Goal: Communication & Community: Answer question/provide support

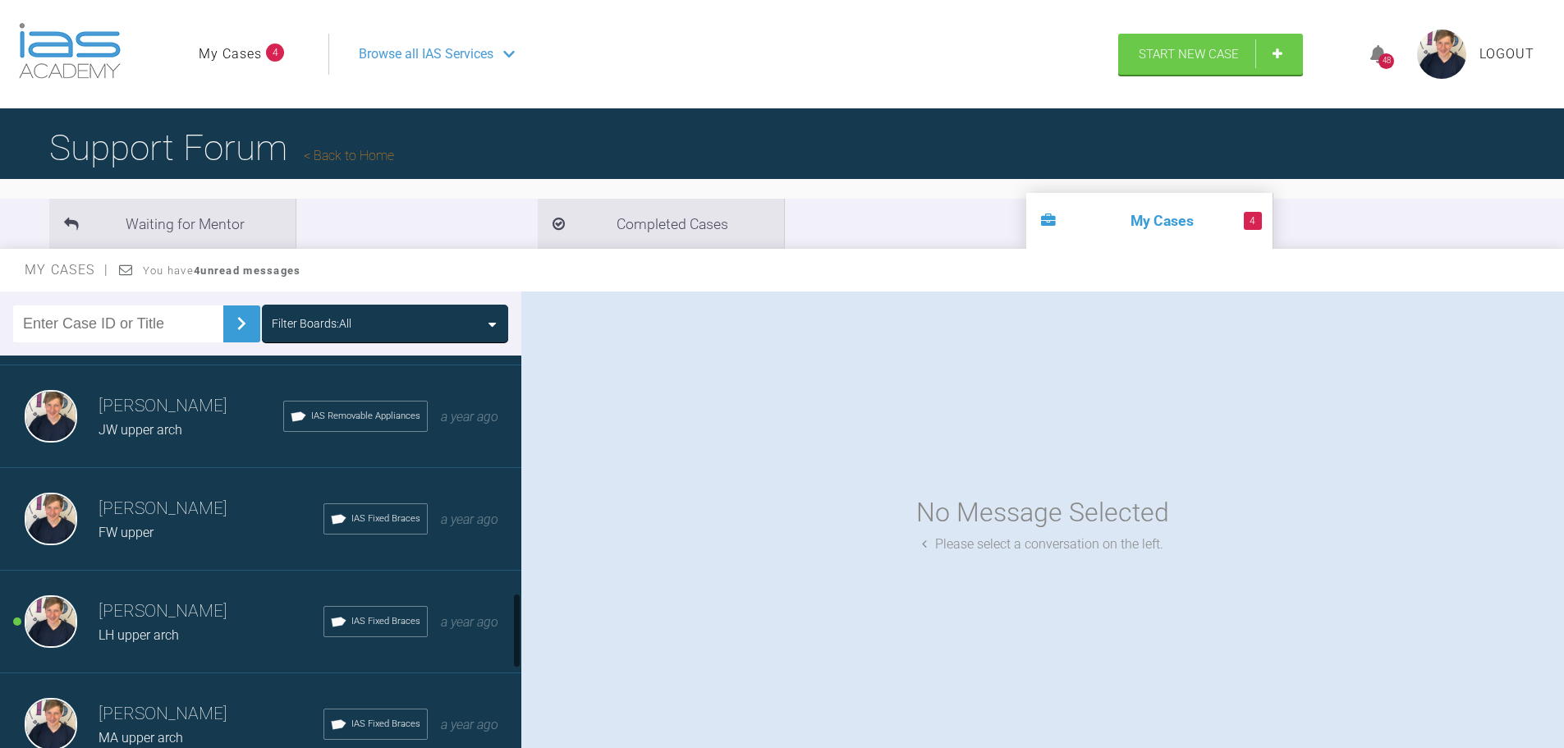
scroll to position [1231, 0]
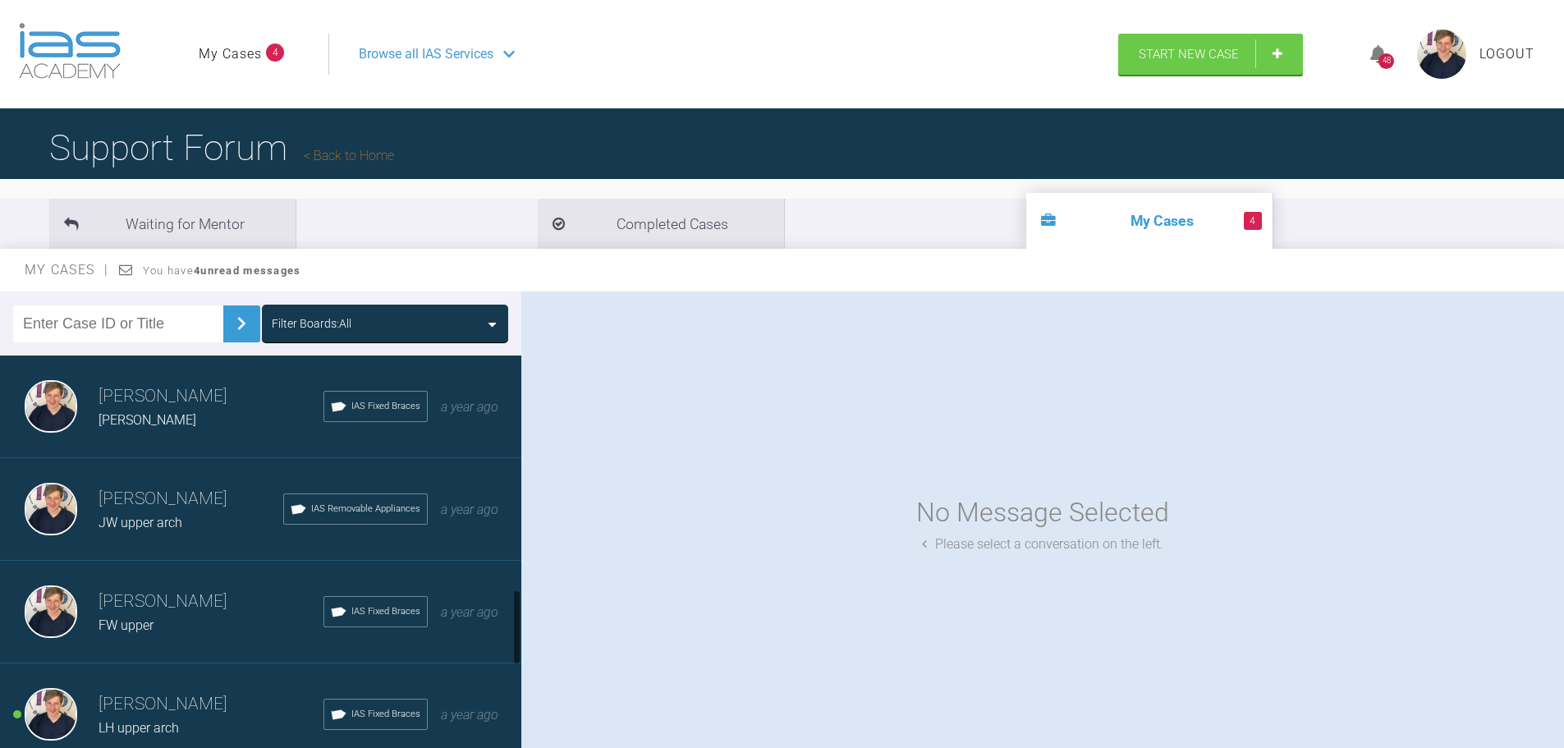
click at [199, 446] on div "Jack Gardner Maya D IAS Fixed Braces a year ago" at bounding box center [266, 406] width 533 height 103
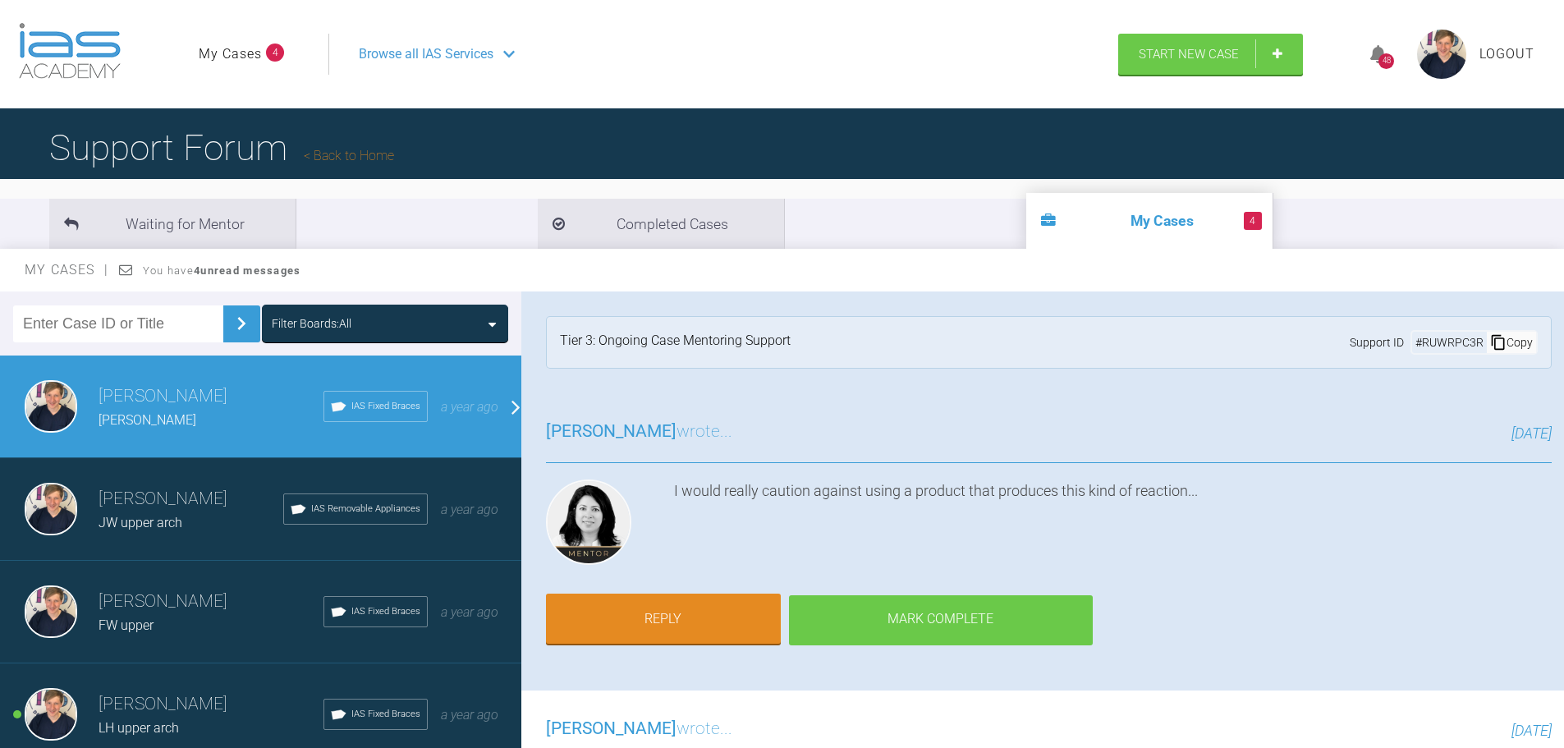
click at [938, 625] on div "Mark Complete" at bounding box center [941, 620] width 304 height 51
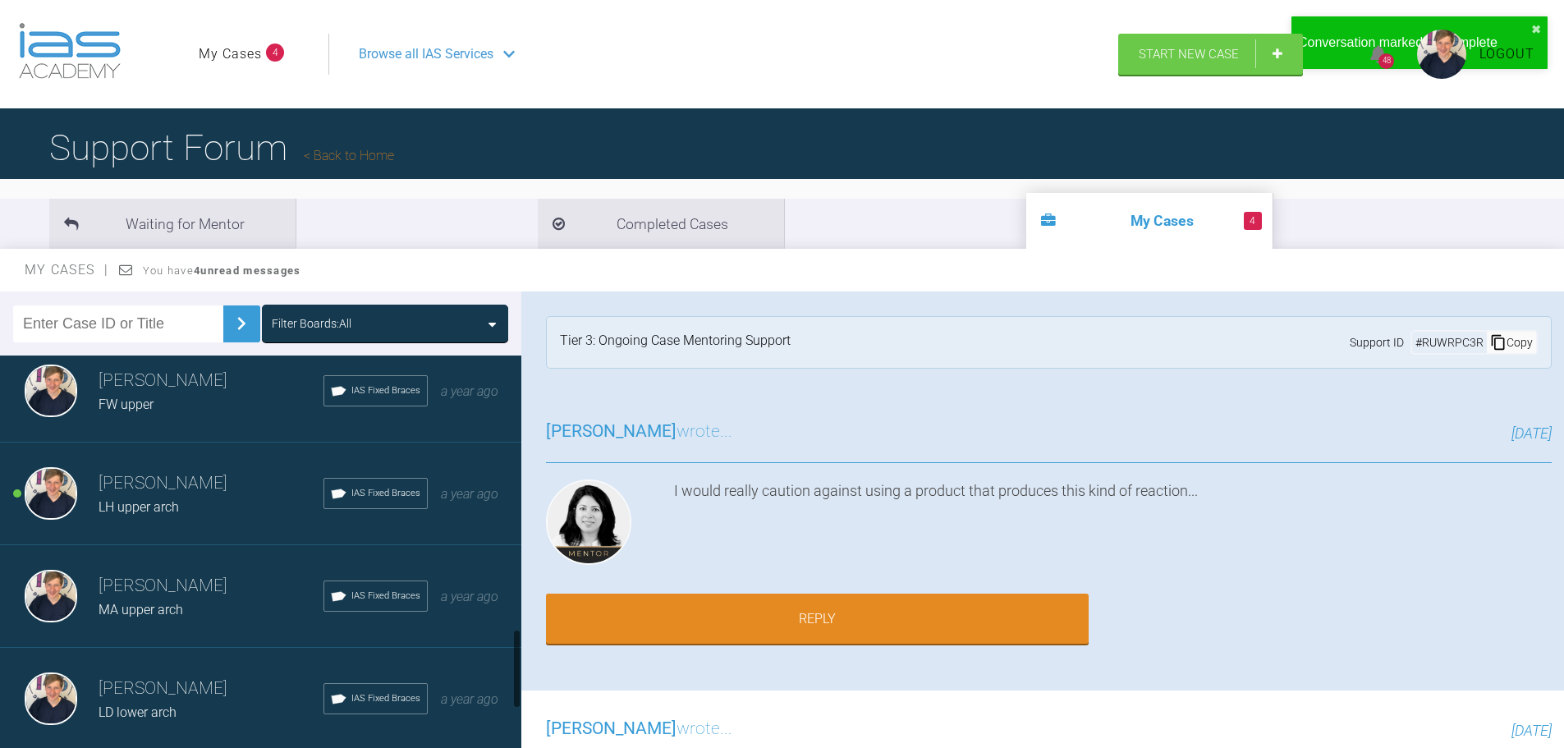
scroll to position [1375, 0]
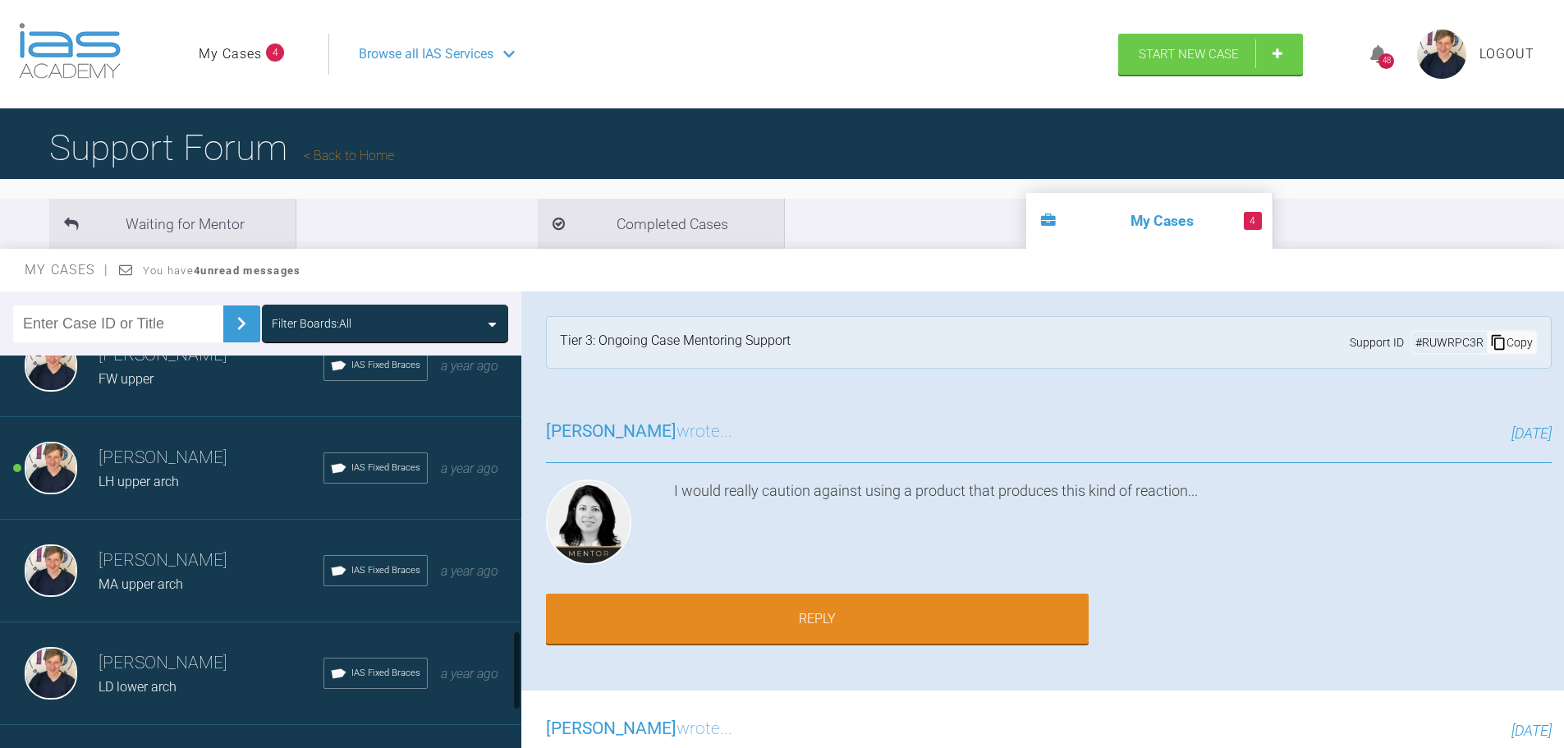
click at [184, 501] on div "Jack Gardner LH upper arch IAS Fixed Braces a year ago" at bounding box center [266, 468] width 533 height 103
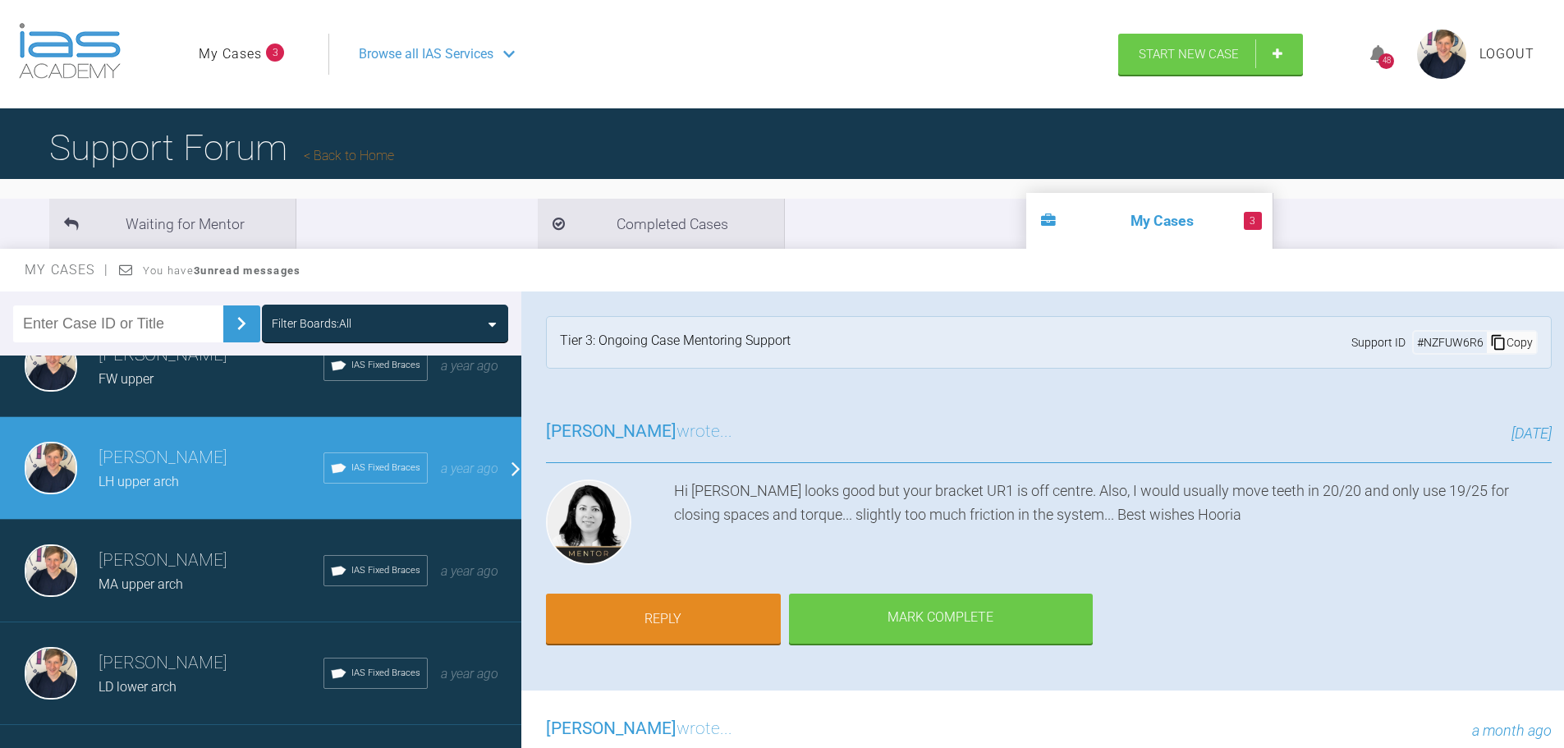
click at [181, 529] on div "Jack Gardner MA upper arch IAS Fixed Braces a year ago" at bounding box center [266, 571] width 533 height 103
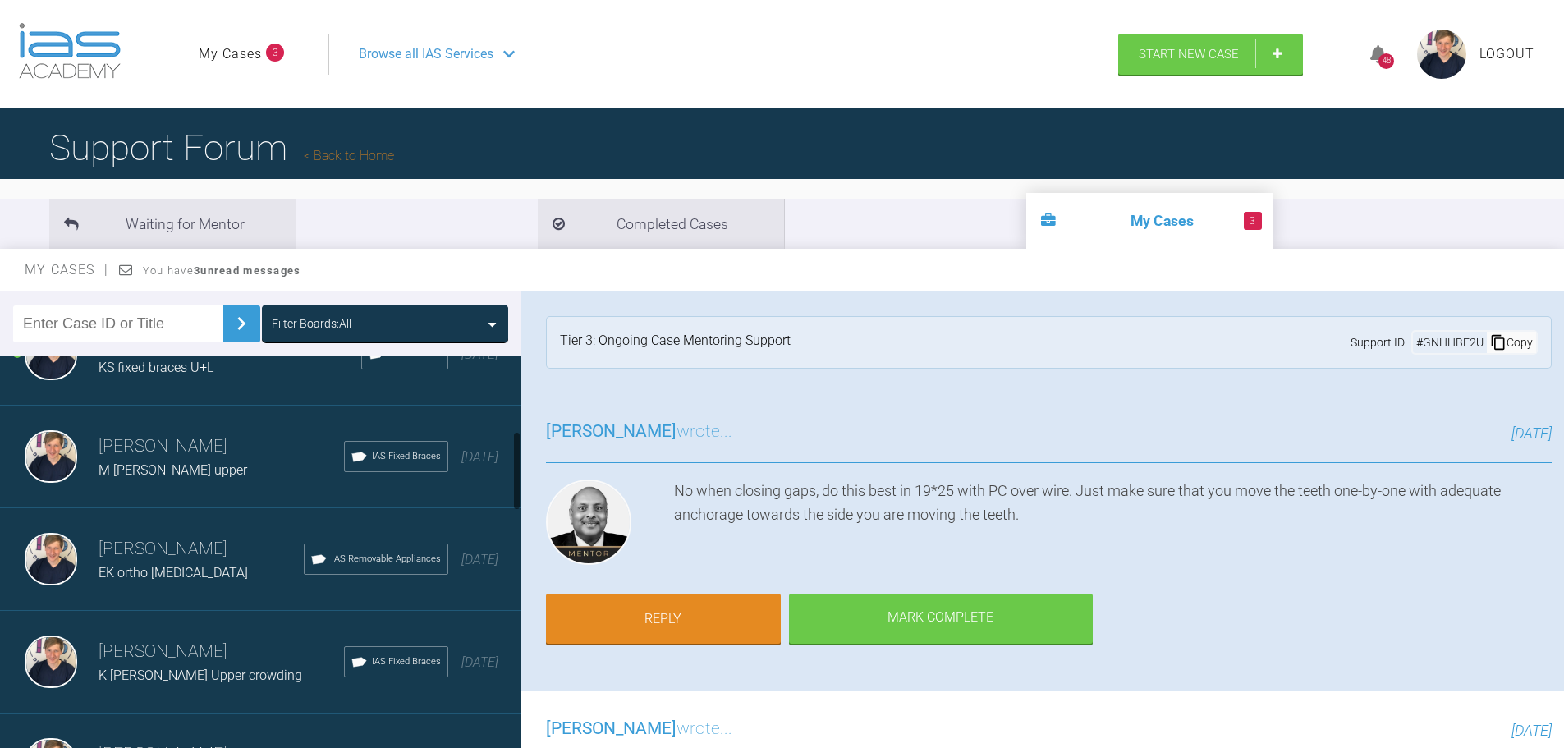
scroll to position [575, 0]
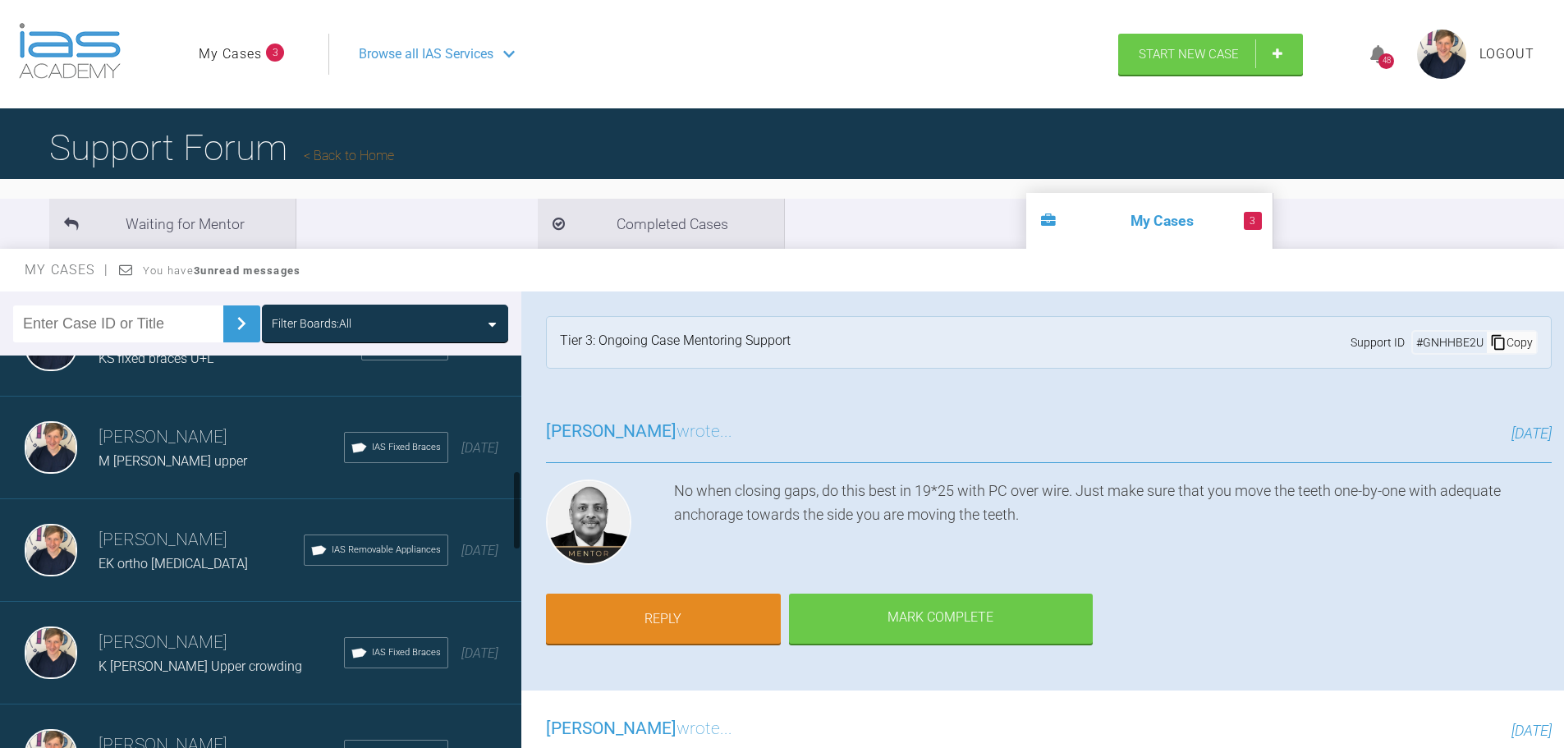
click at [181, 478] on div "Jack Gardner M Flemming upper IAS Fixed Braces 4 months ago" at bounding box center [266, 447] width 533 height 103
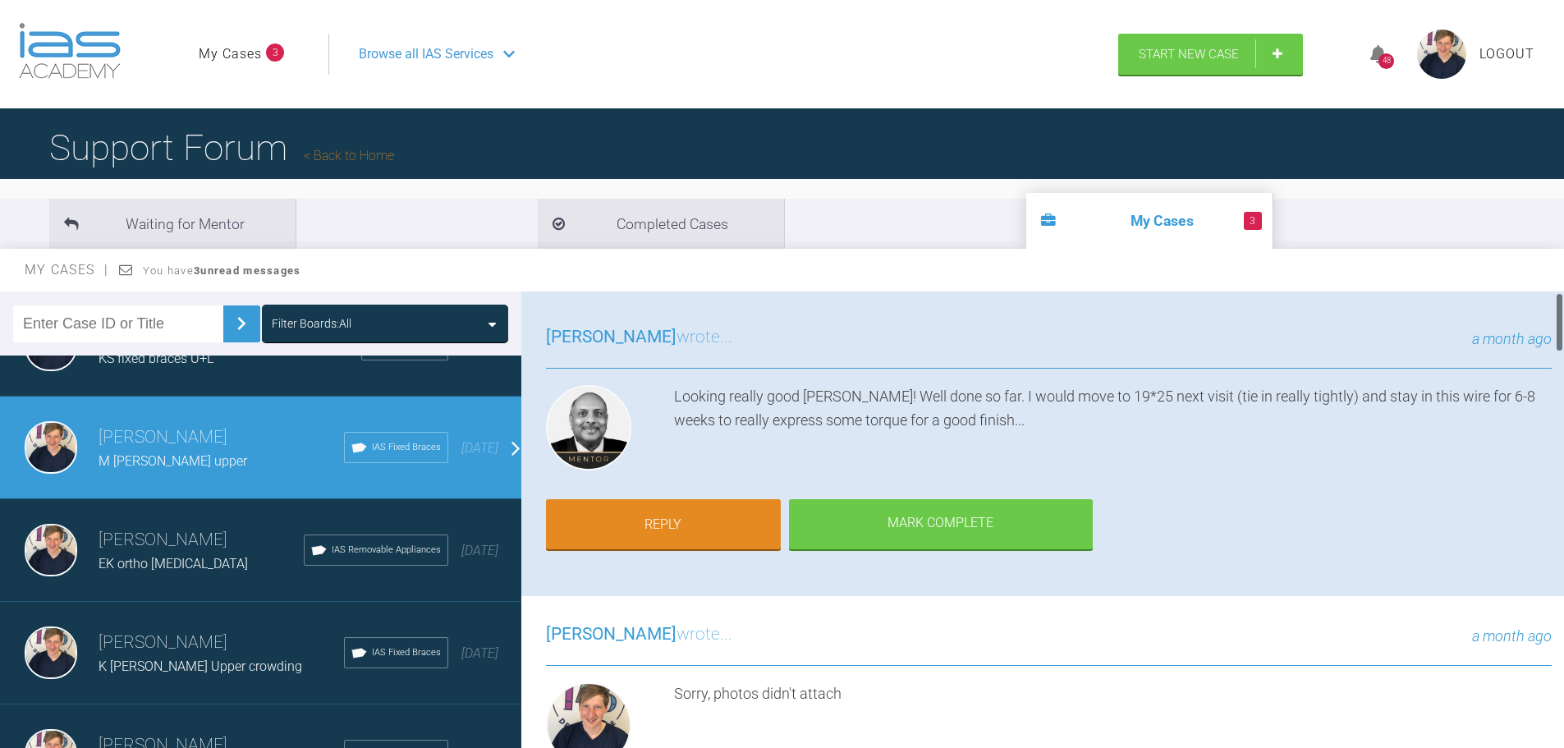
scroll to position [0, 0]
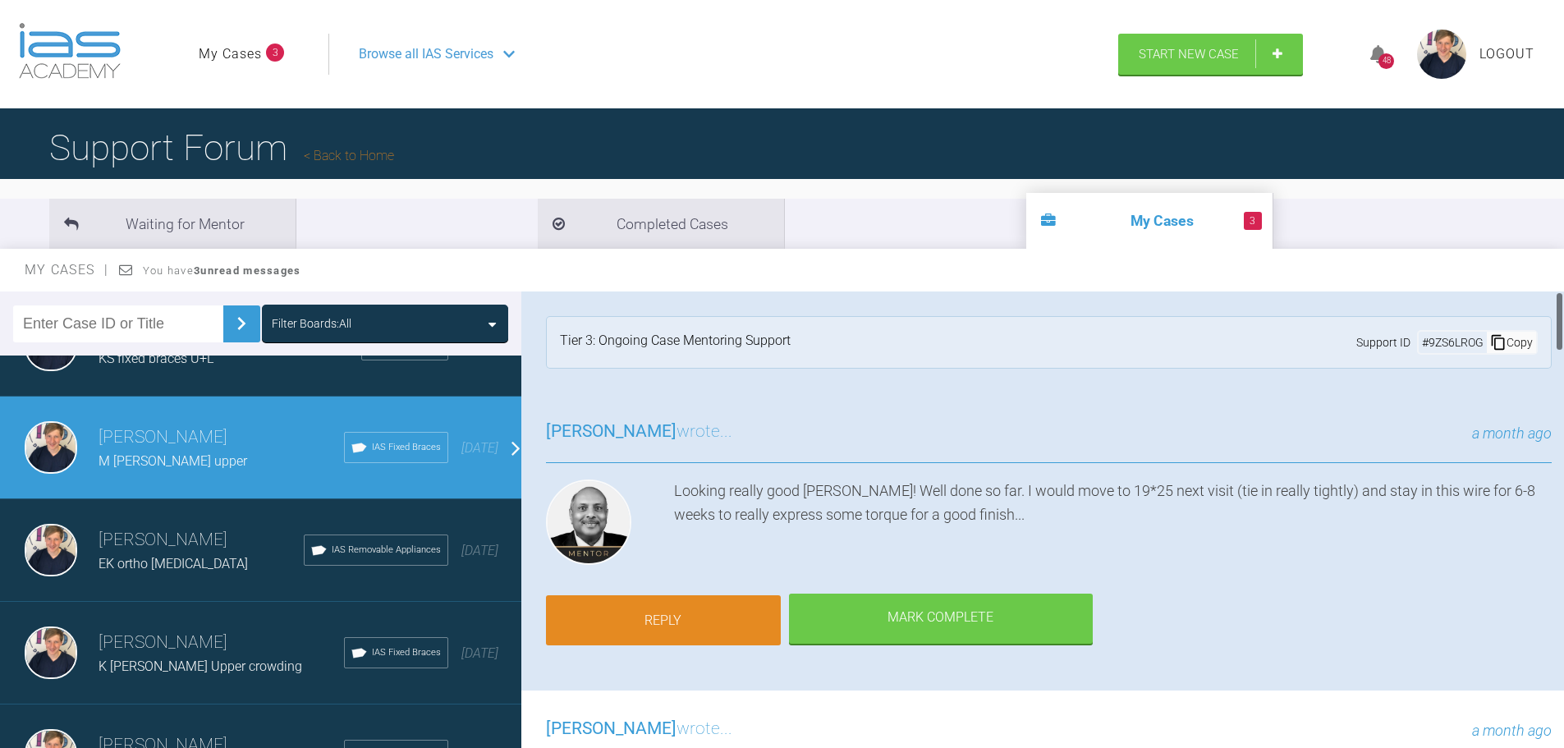
click at [690, 607] on link "Reply" at bounding box center [663, 620] width 235 height 51
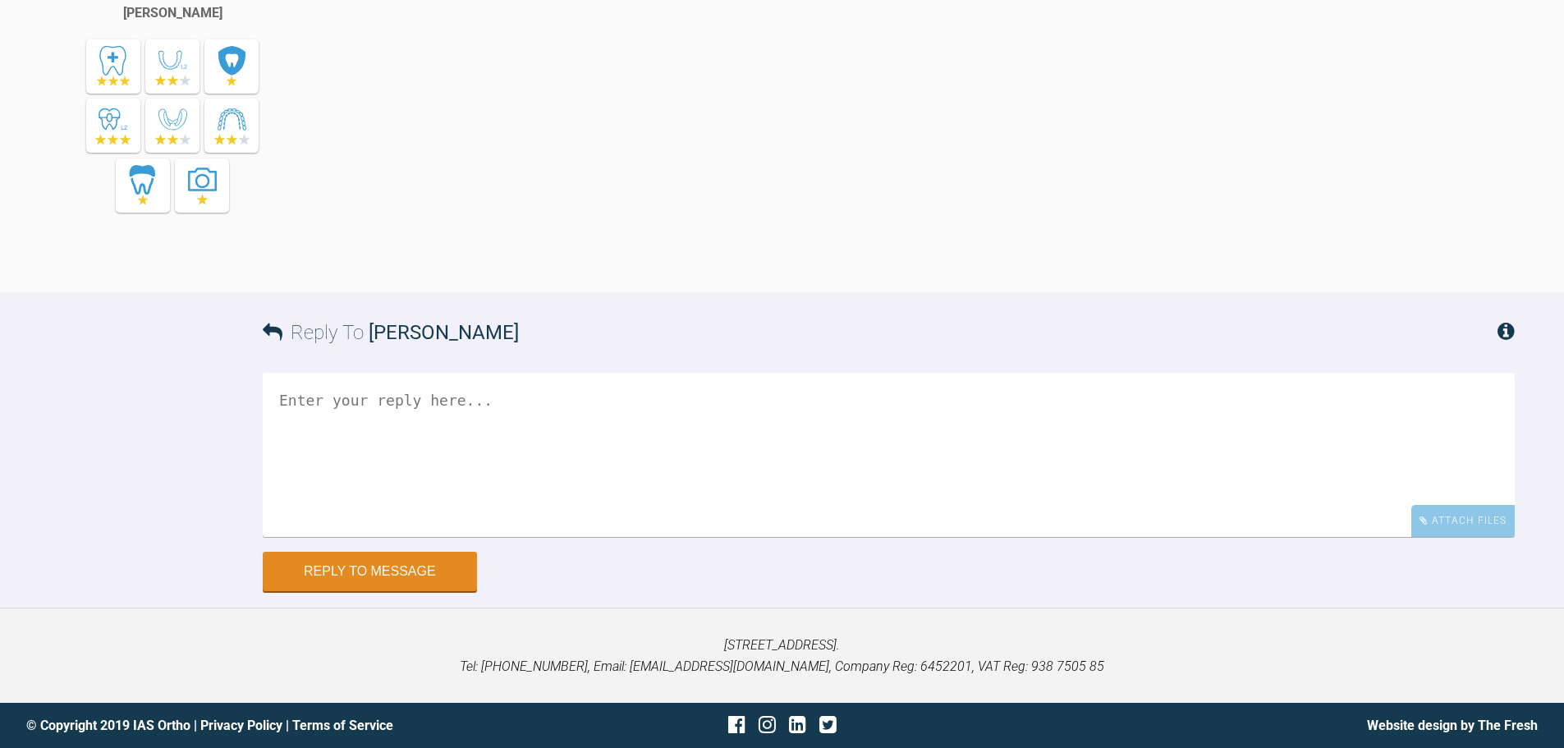
scroll to position [5313, 0]
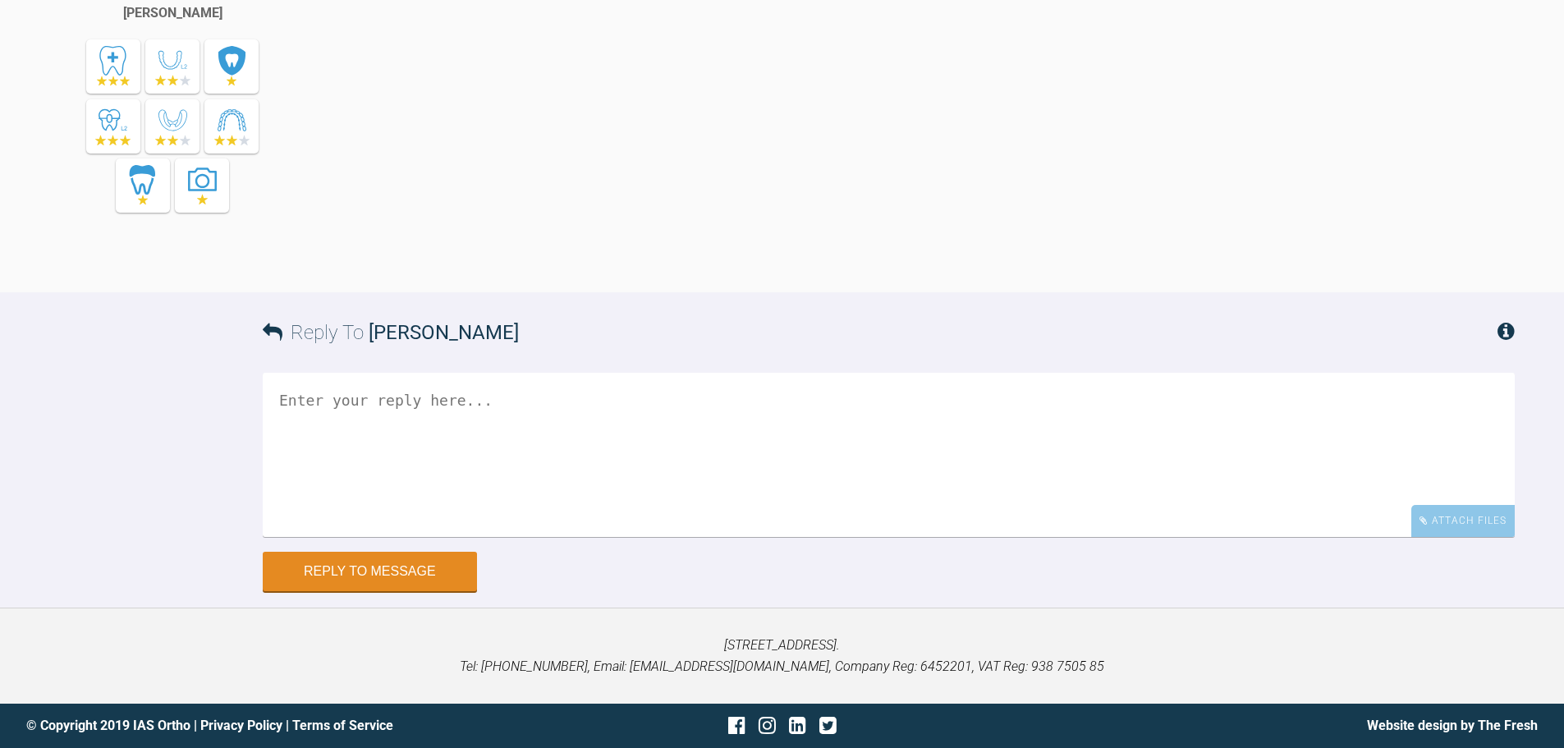
click at [487, 439] on textarea at bounding box center [889, 455] width 1252 height 164
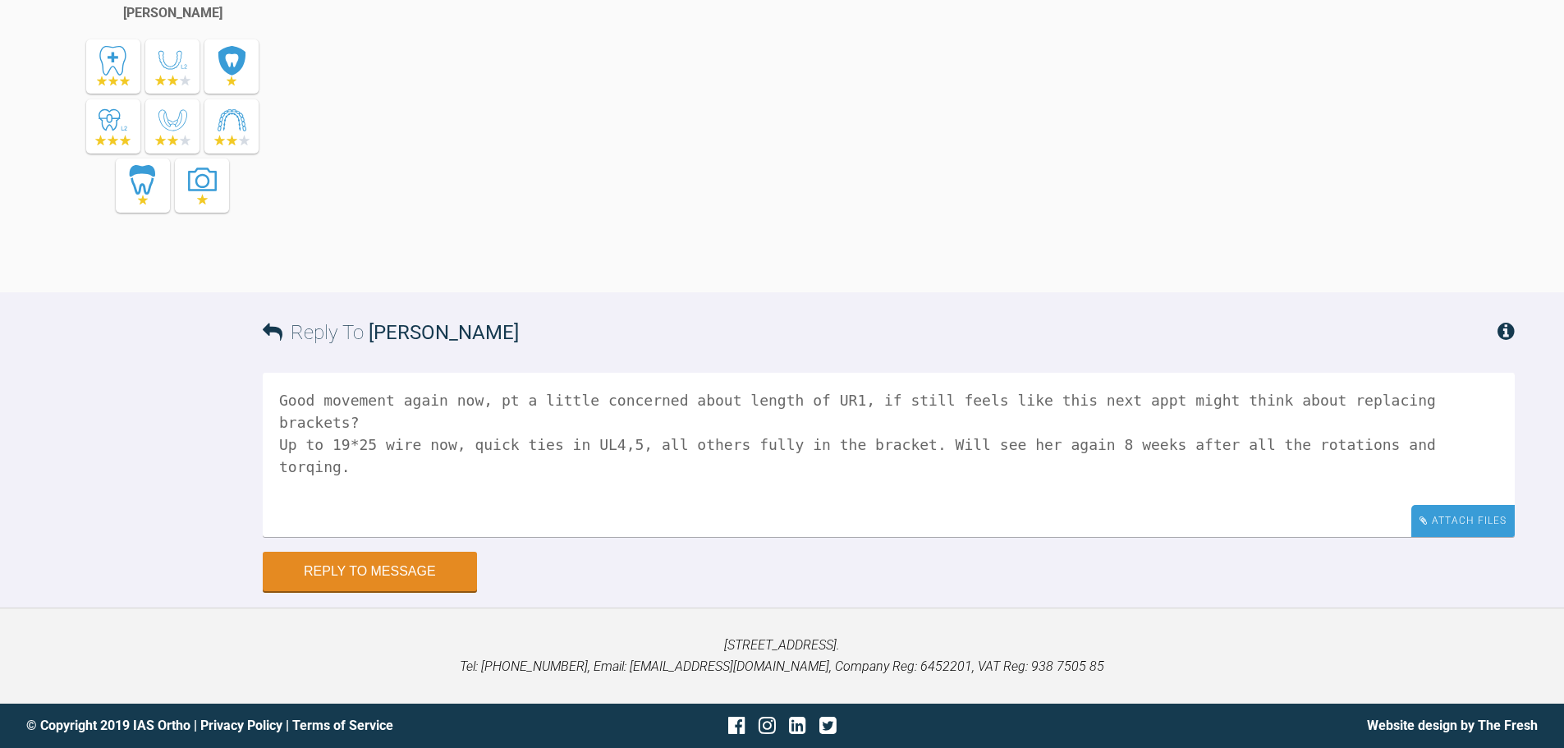
type textarea "Good movement again now, pt a little concerned about length of UR1, if still fe…"
click at [1445, 507] on div "Attach Files" at bounding box center [1462, 521] width 103 height 32
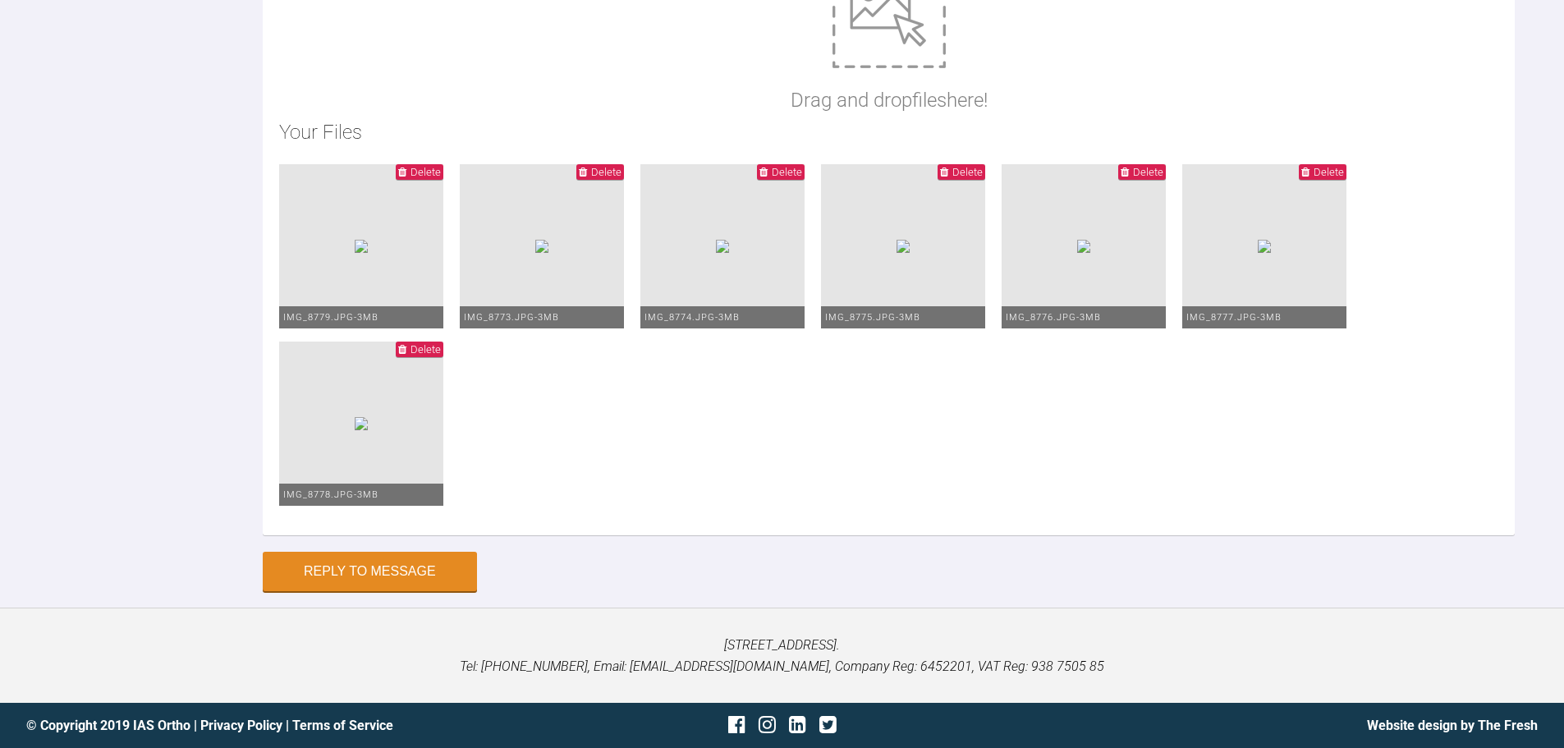
scroll to position [5903, 0]
click at [391, 579] on button "Reply to Message" at bounding box center [370, 572] width 214 height 39
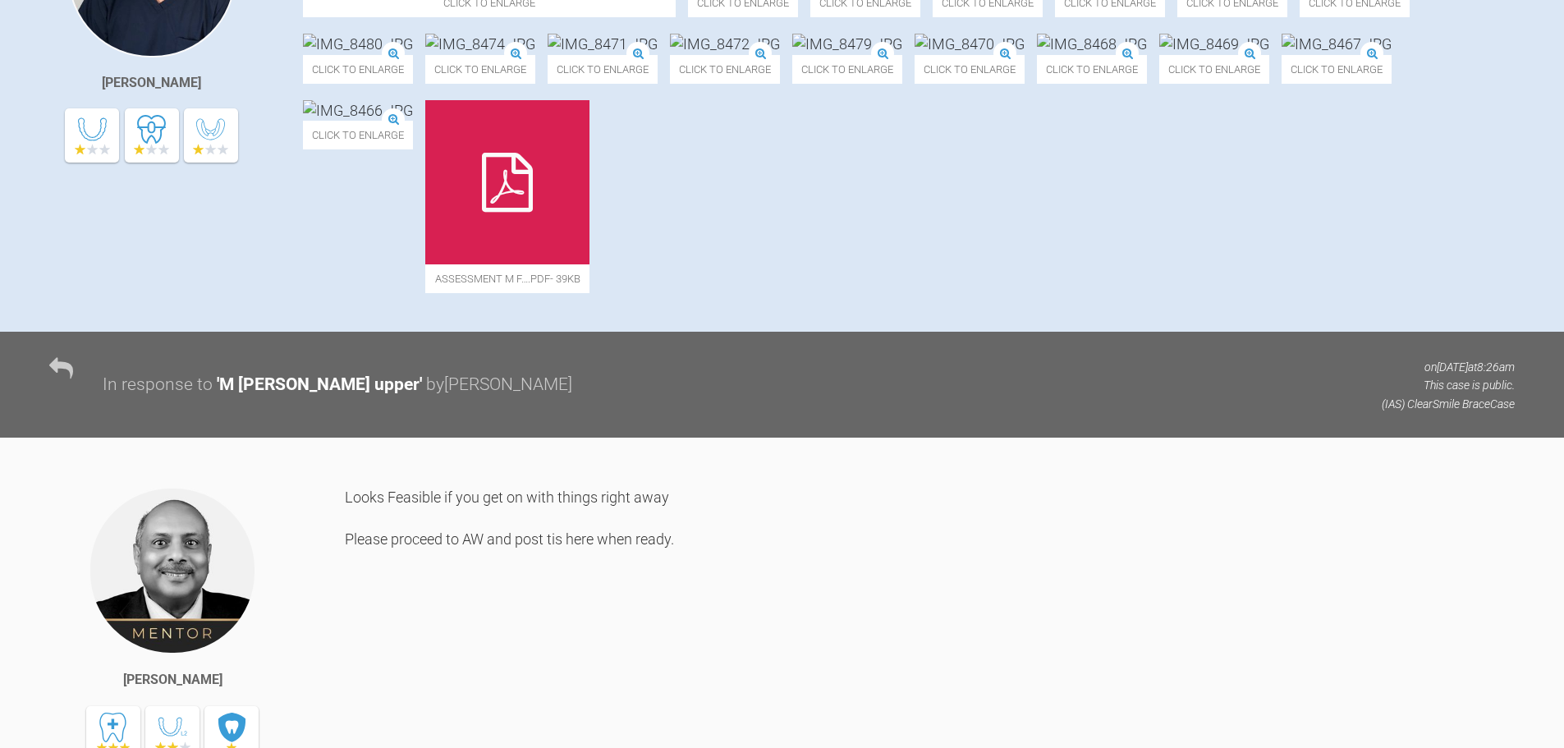
scroll to position [0, 0]
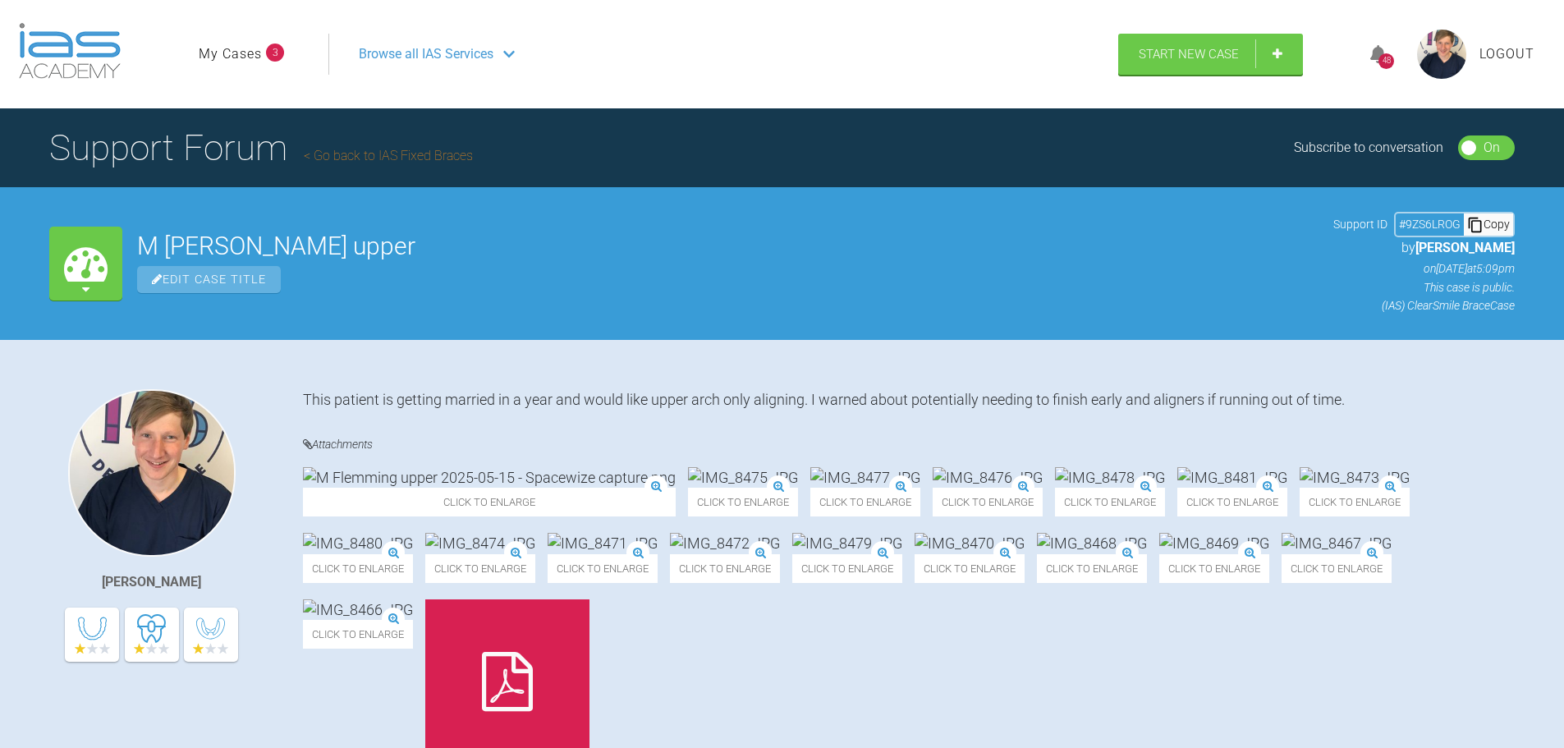
click at [810, 488] on img at bounding box center [865, 477] width 110 height 21
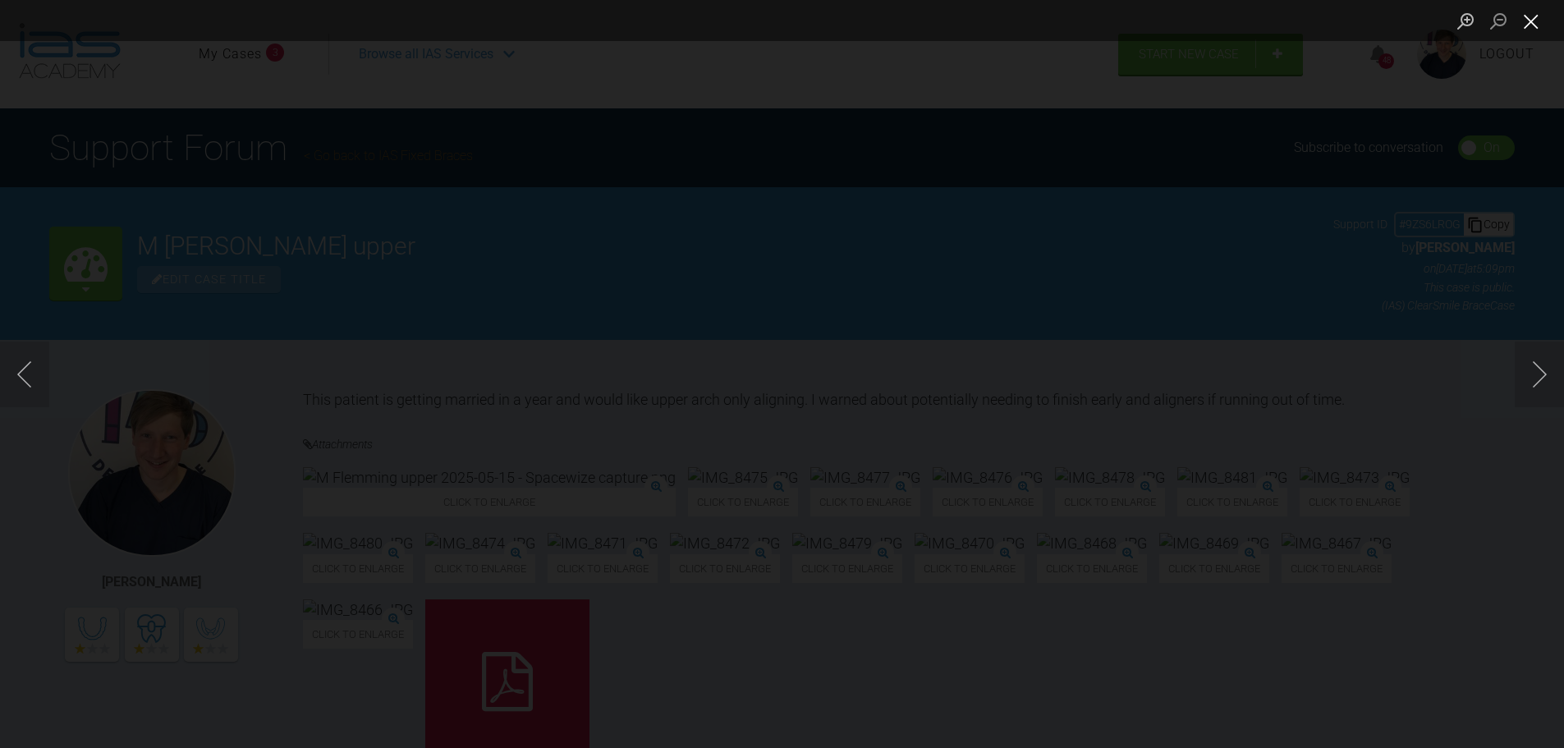
click at [1530, 29] on button "Close lightbox" at bounding box center [1530, 21] width 33 height 29
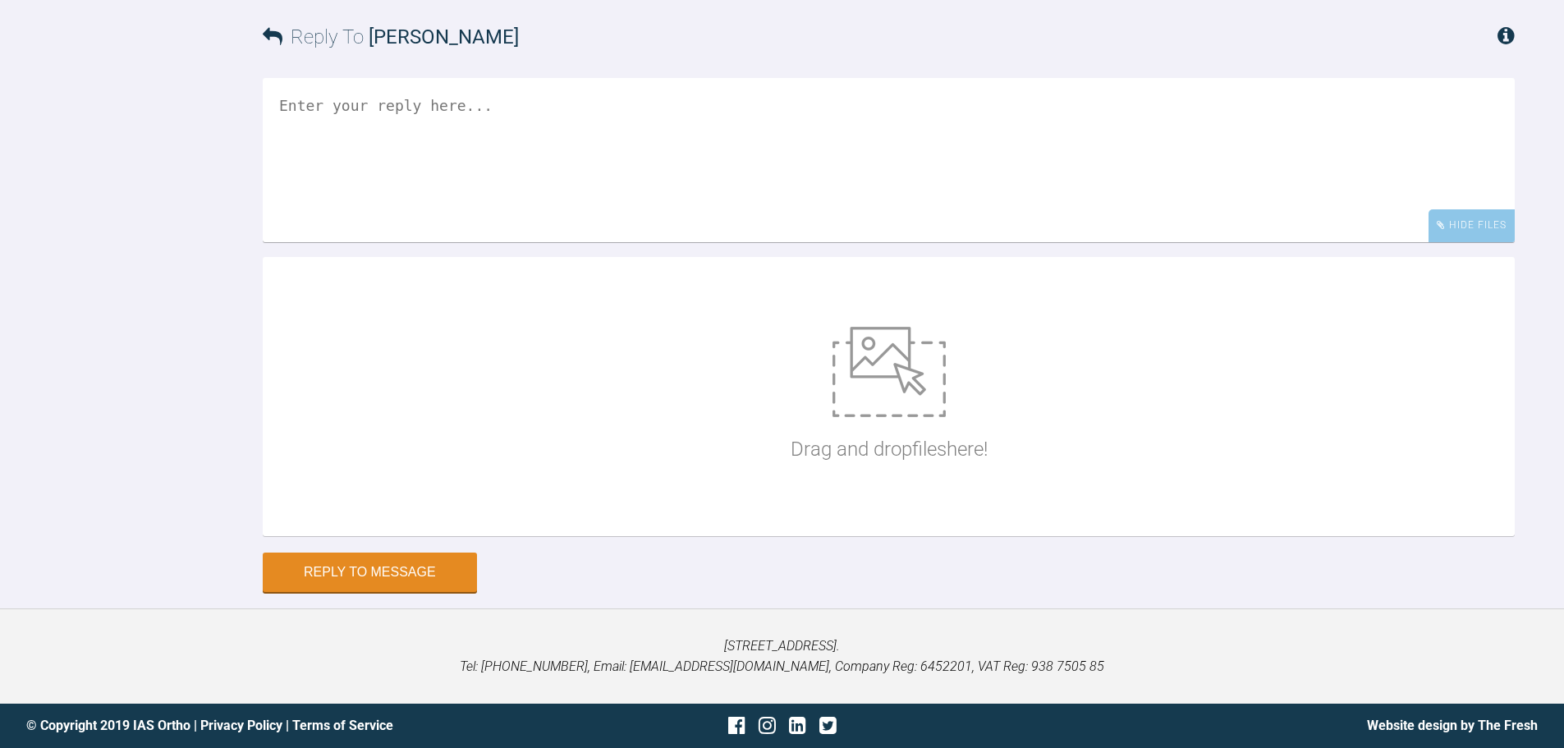
scroll to position [5702, 0]
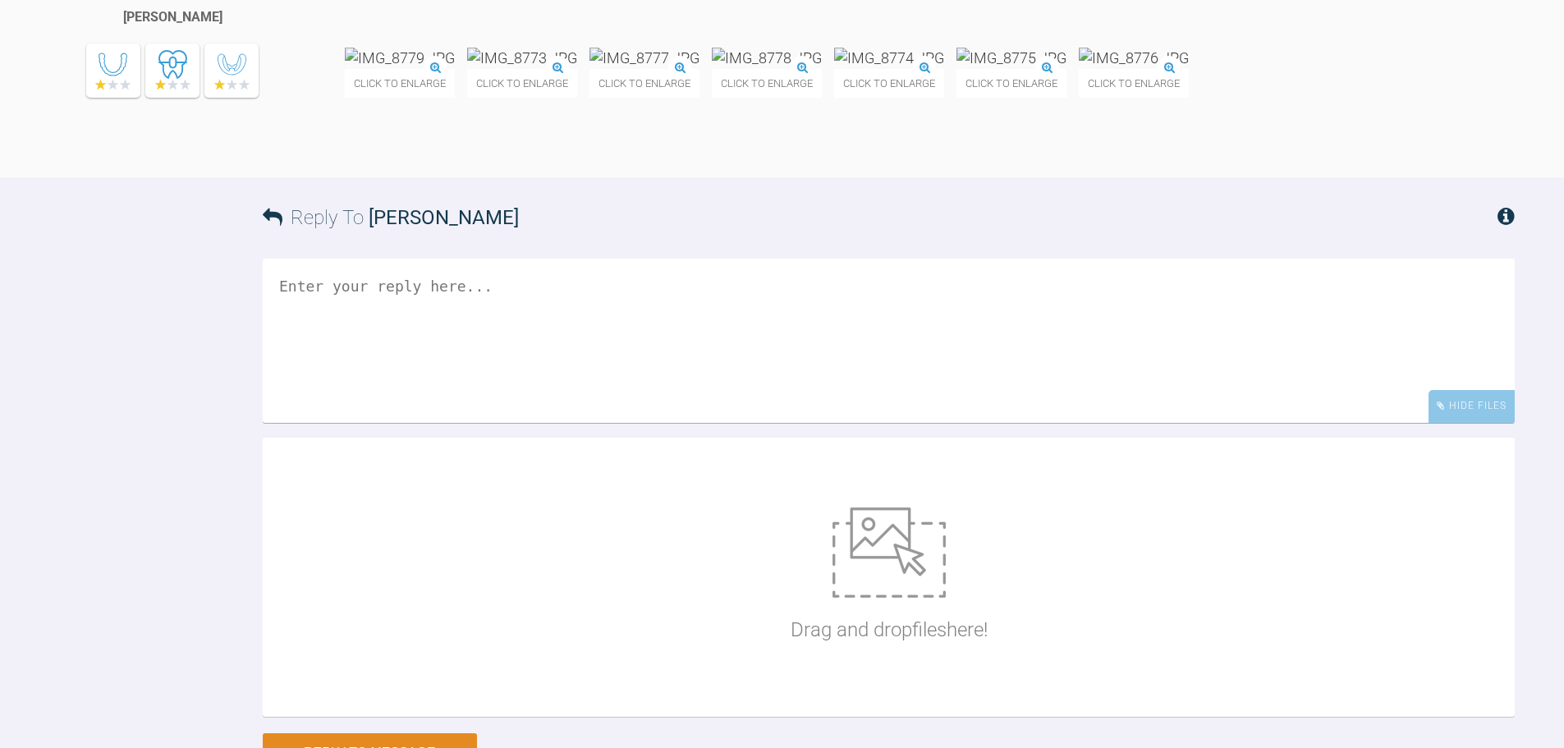
click at [1066, 68] on img at bounding box center [1011, 58] width 110 height 21
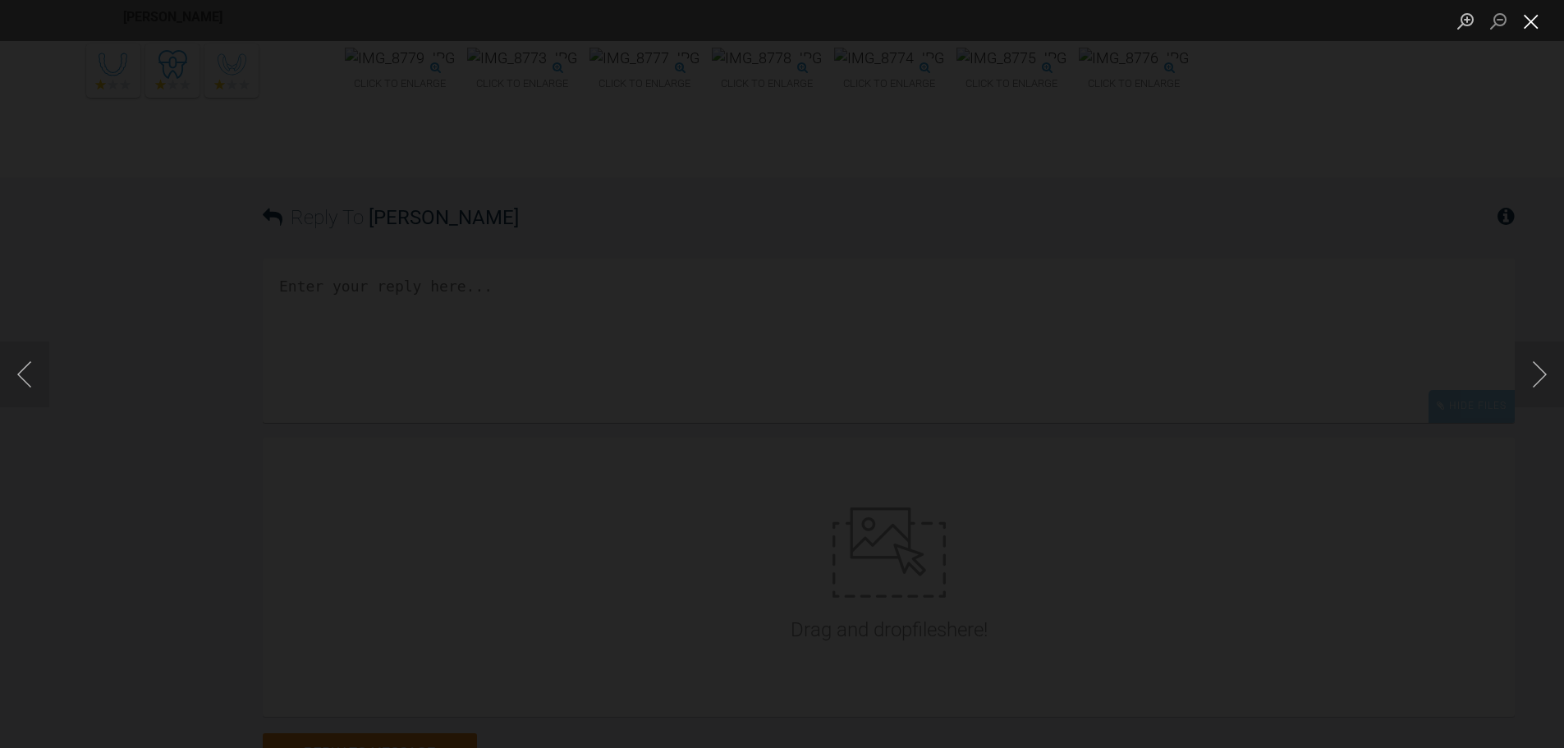
click at [1527, 26] on button "Close lightbox" at bounding box center [1530, 21] width 33 height 29
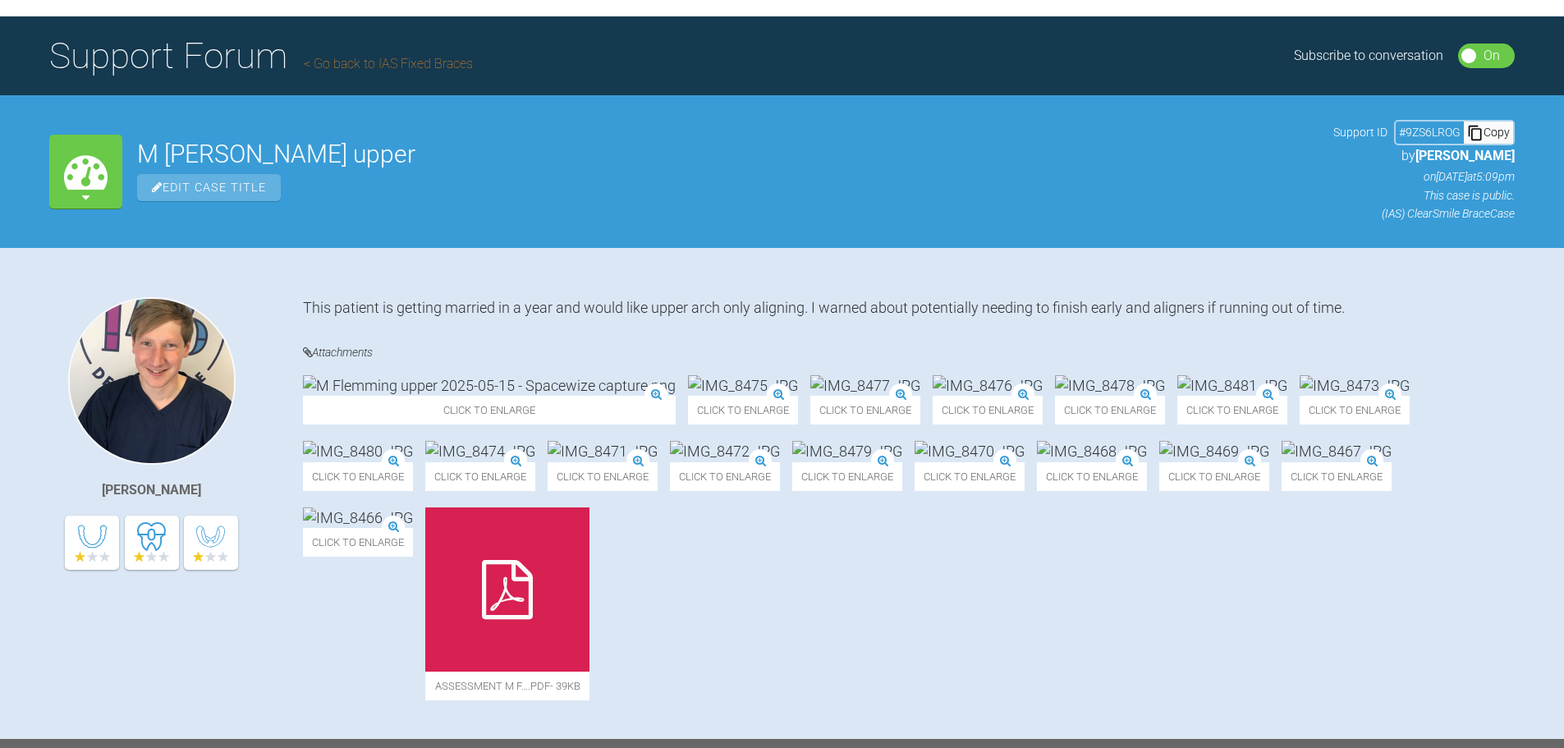
scroll to position [0, 0]
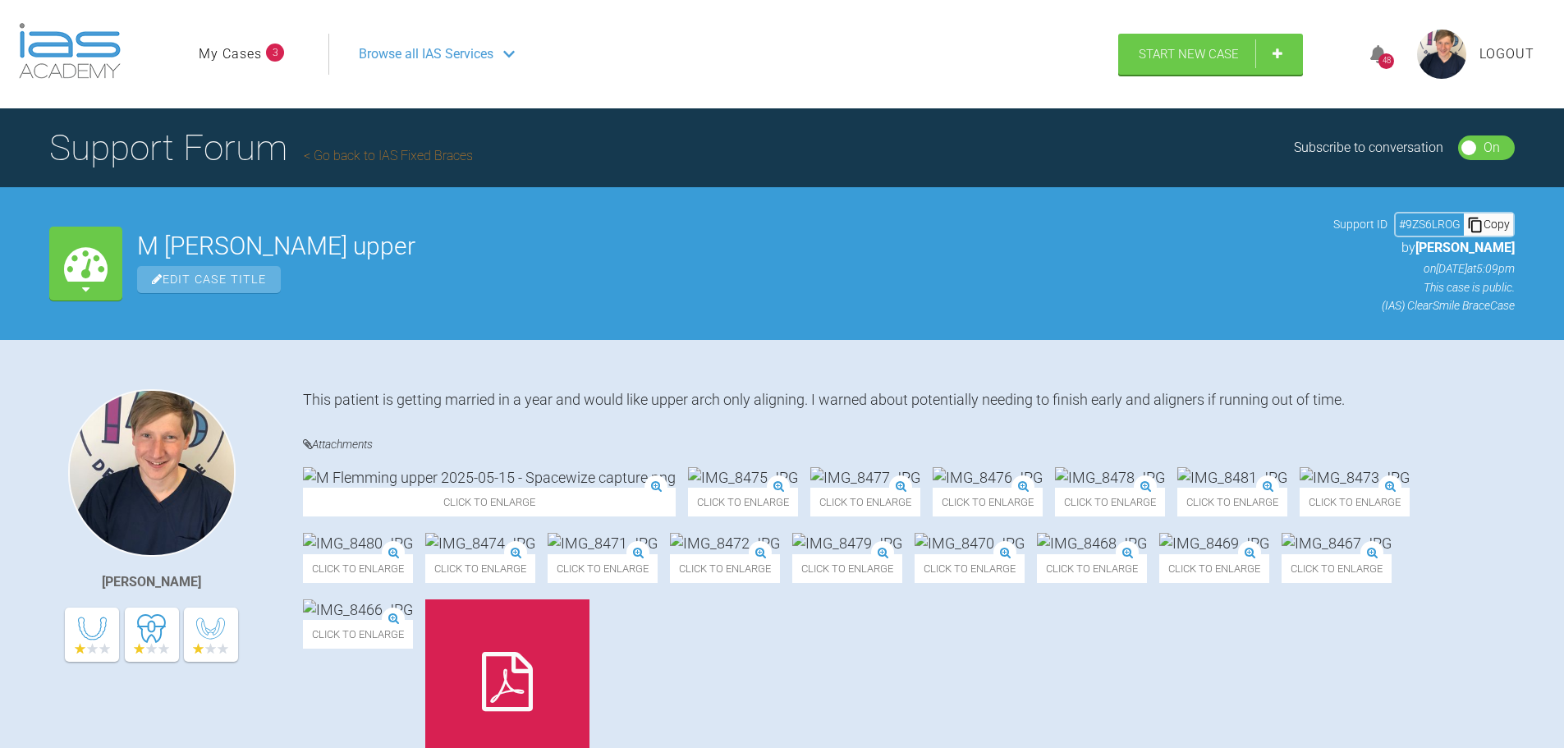
click at [221, 55] on link "My Cases" at bounding box center [230, 53] width 63 height 21
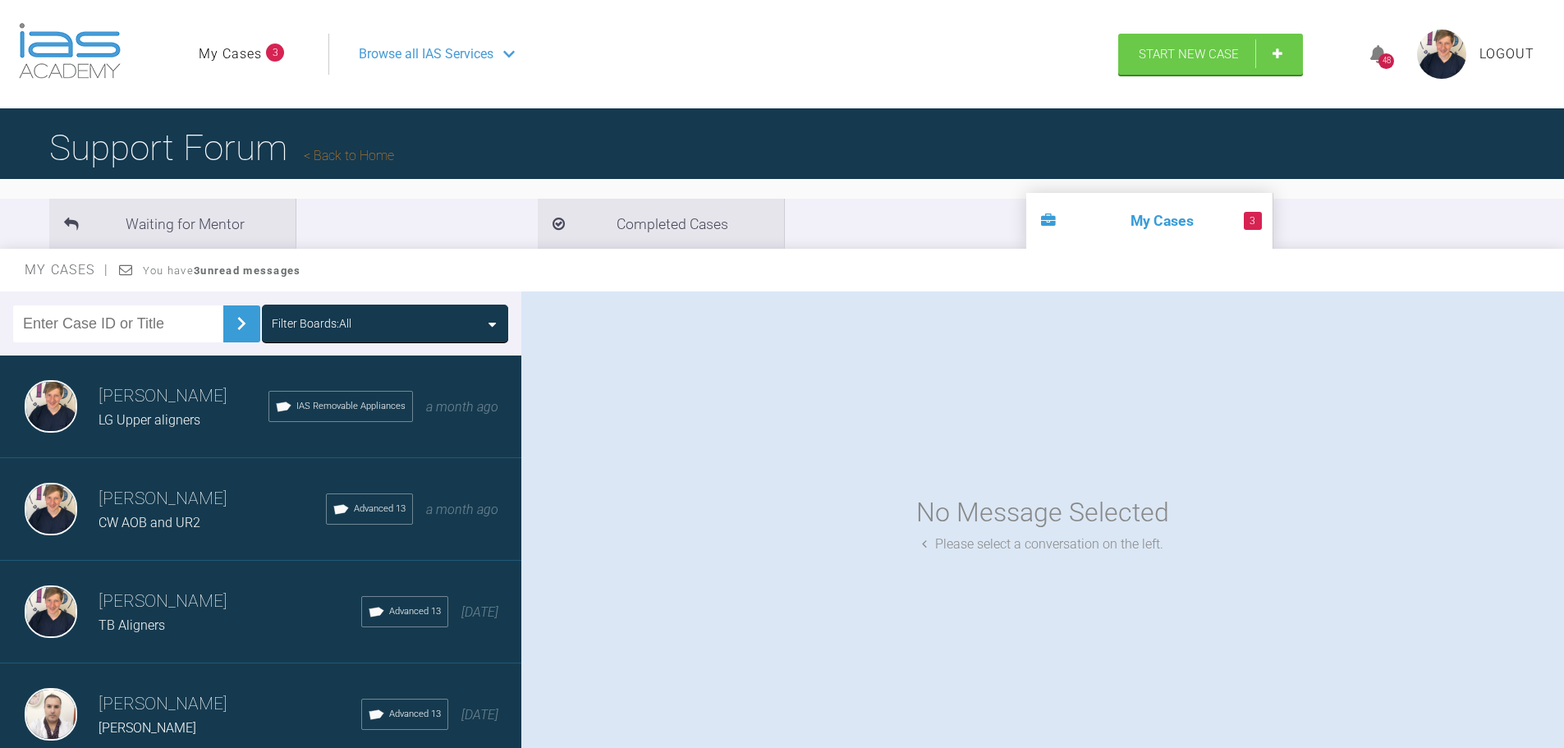
click at [219, 419] on div "LG Upper aligners" at bounding box center [183, 420] width 170 height 21
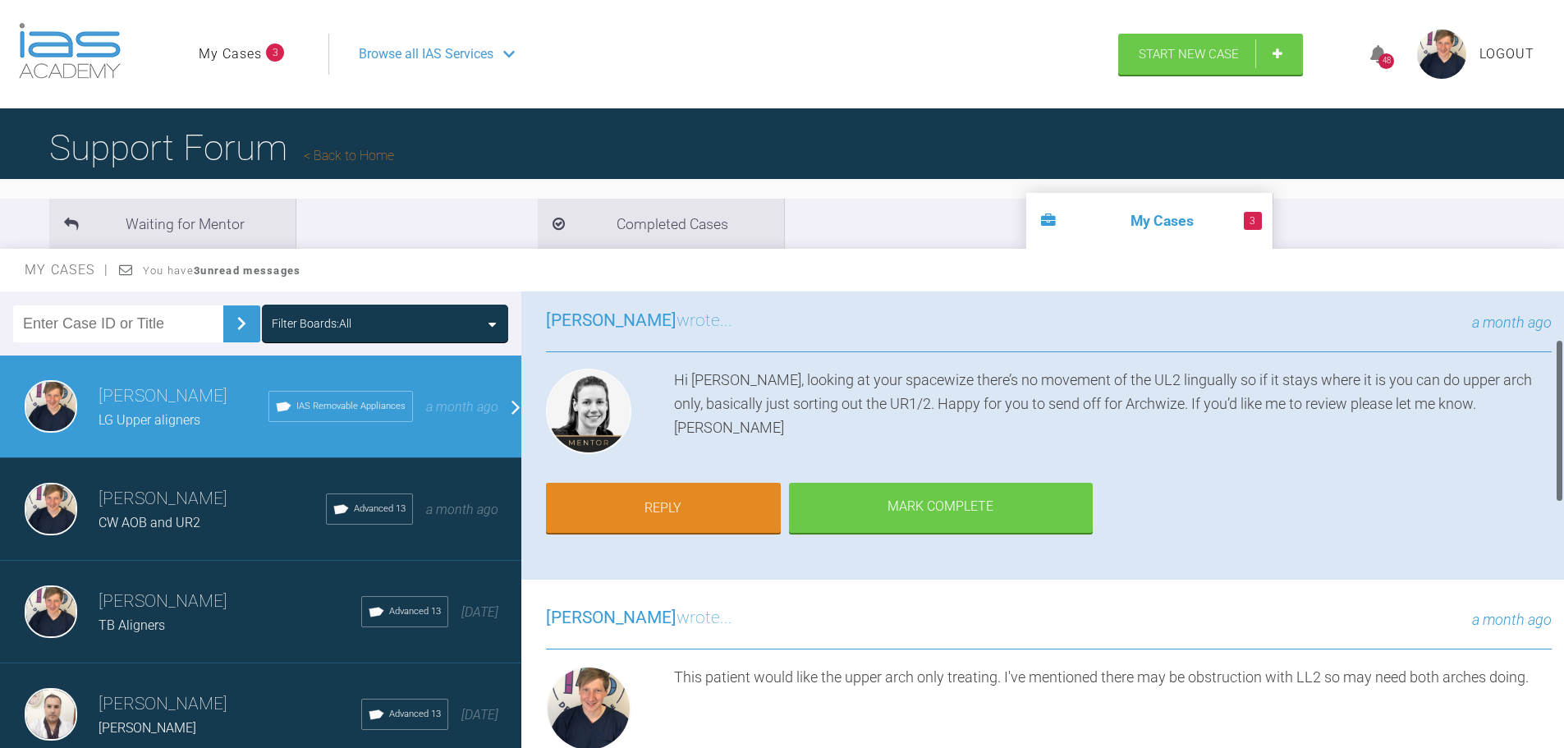
scroll to position [82, 0]
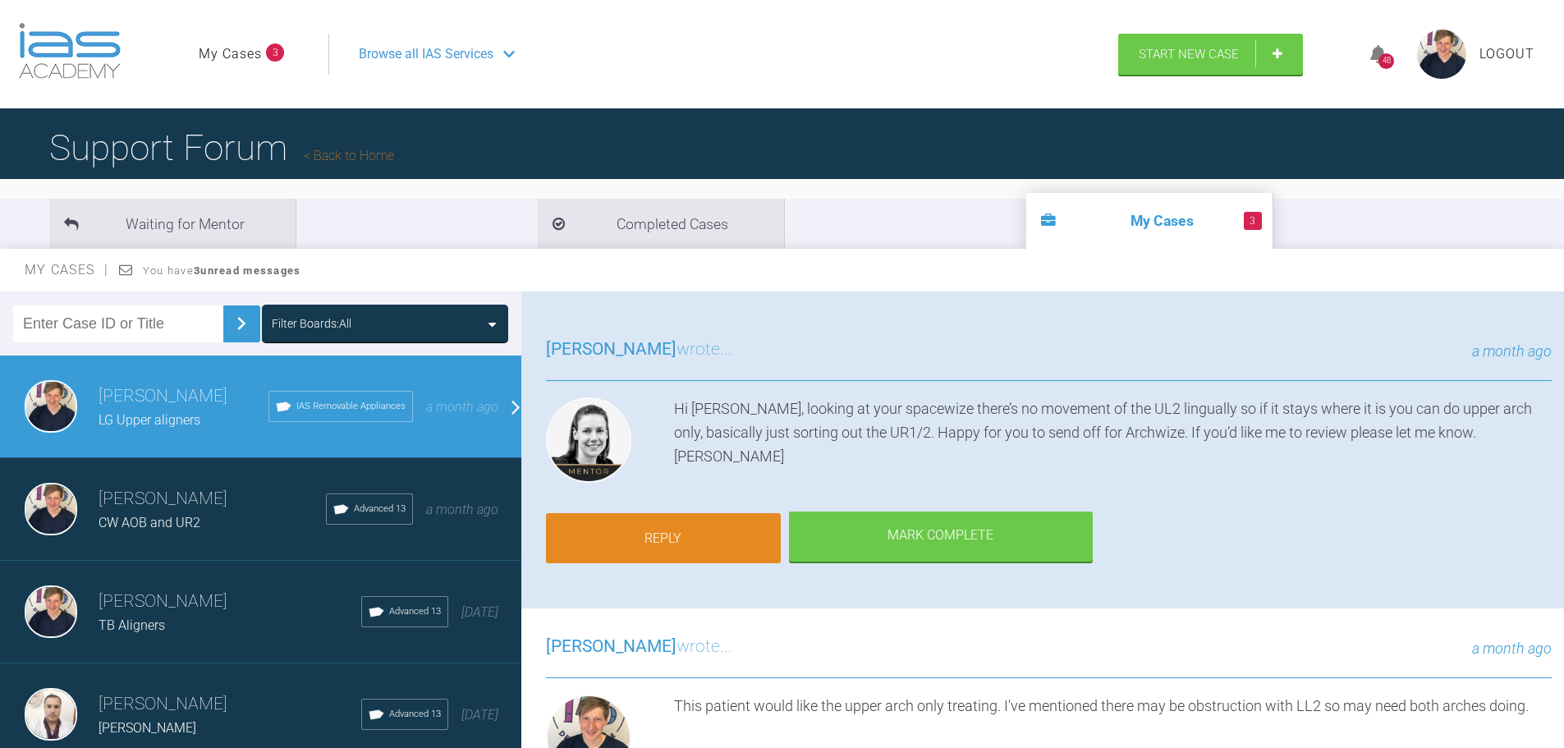
click at [726, 534] on link "Reply" at bounding box center [663, 538] width 235 height 51
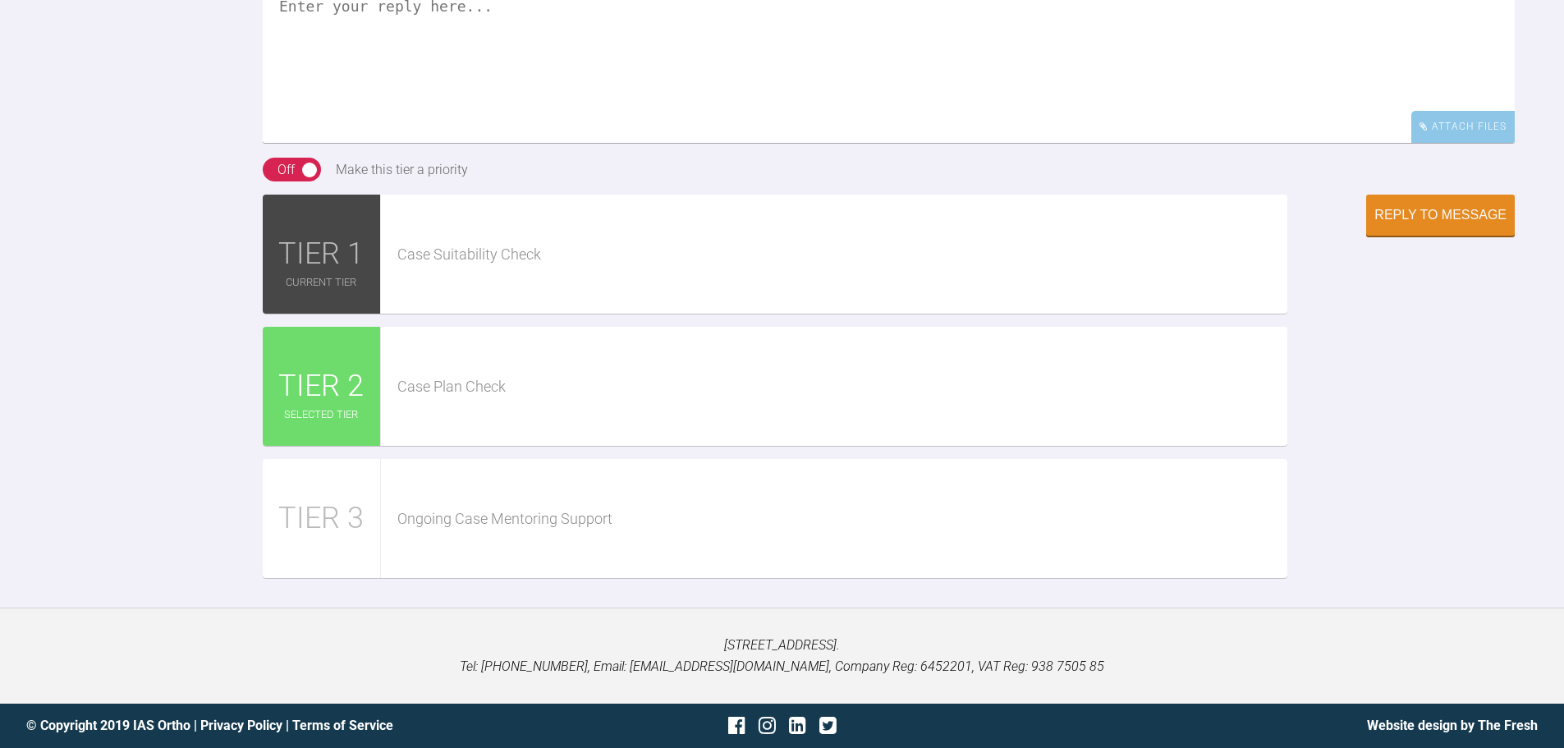
scroll to position [1635, 0]
click at [541, 143] on textarea at bounding box center [889, 61] width 1252 height 164
click at [876, 140] on textarea "Hi Kelly, Archwize here, looks pretty good to me, pt likes the look of it too T…" at bounding box center [889, 61] width 1252 height 164
paste textarea "https://clinics.iaslab.co.uk/#/clinic/patient/120905"
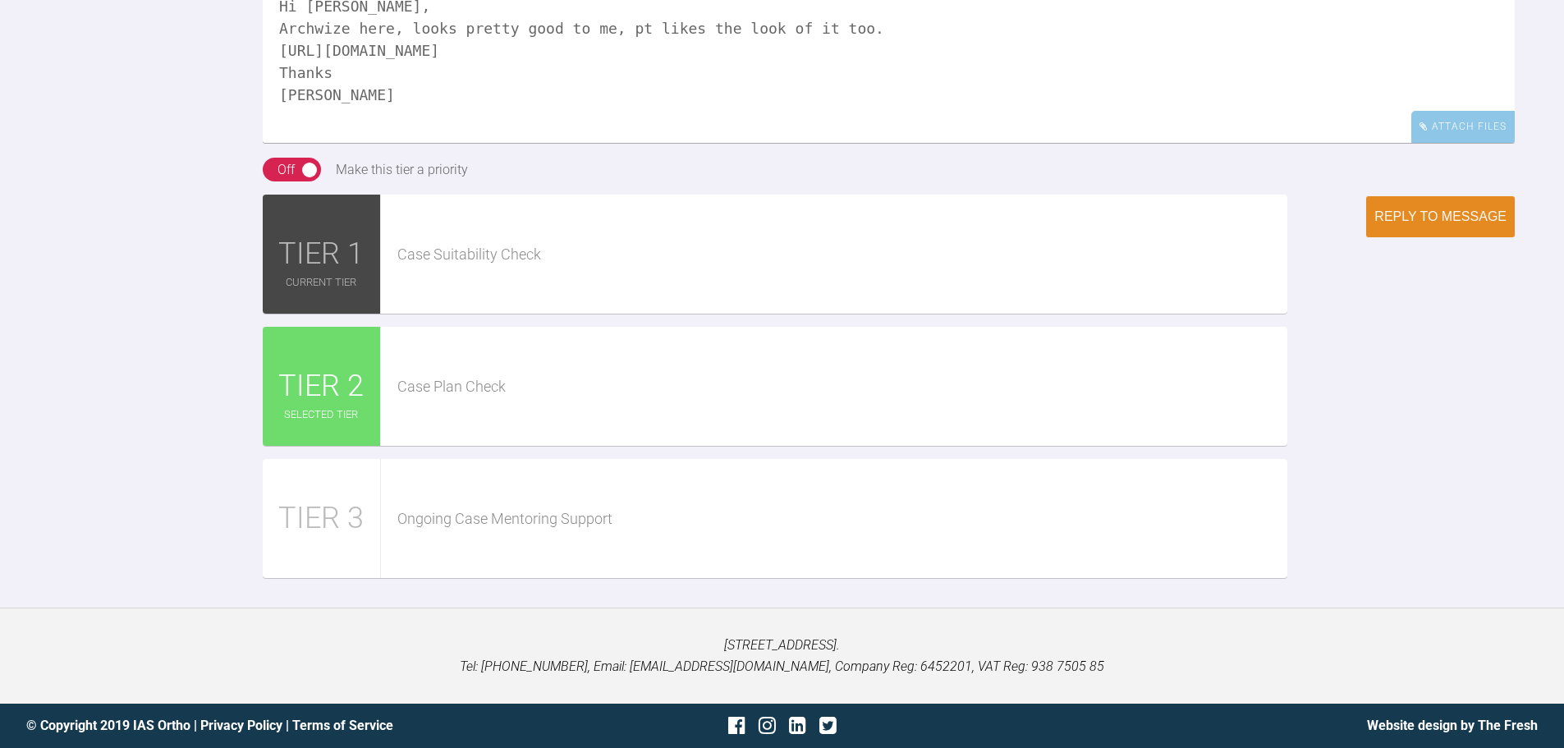
type textarea "Hi Kelly, Archwize here, looks pretty good to me, pt likes the look of it too. …"
click at [1399, 224] on div "Reply to Message" at bounding box center [1440, 216] width 132 height 15
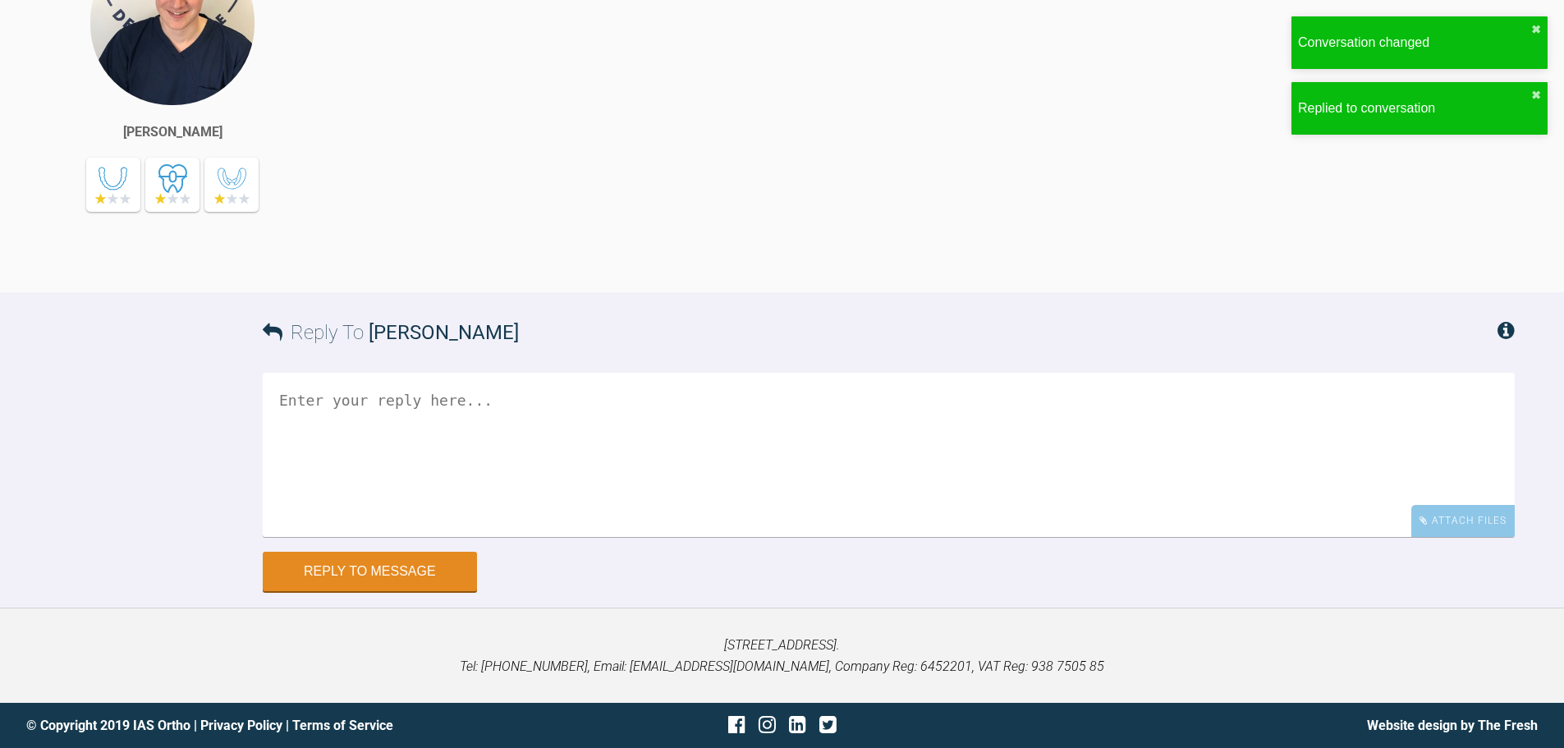
scroll to position [1848, 0]
